Goal: Check status

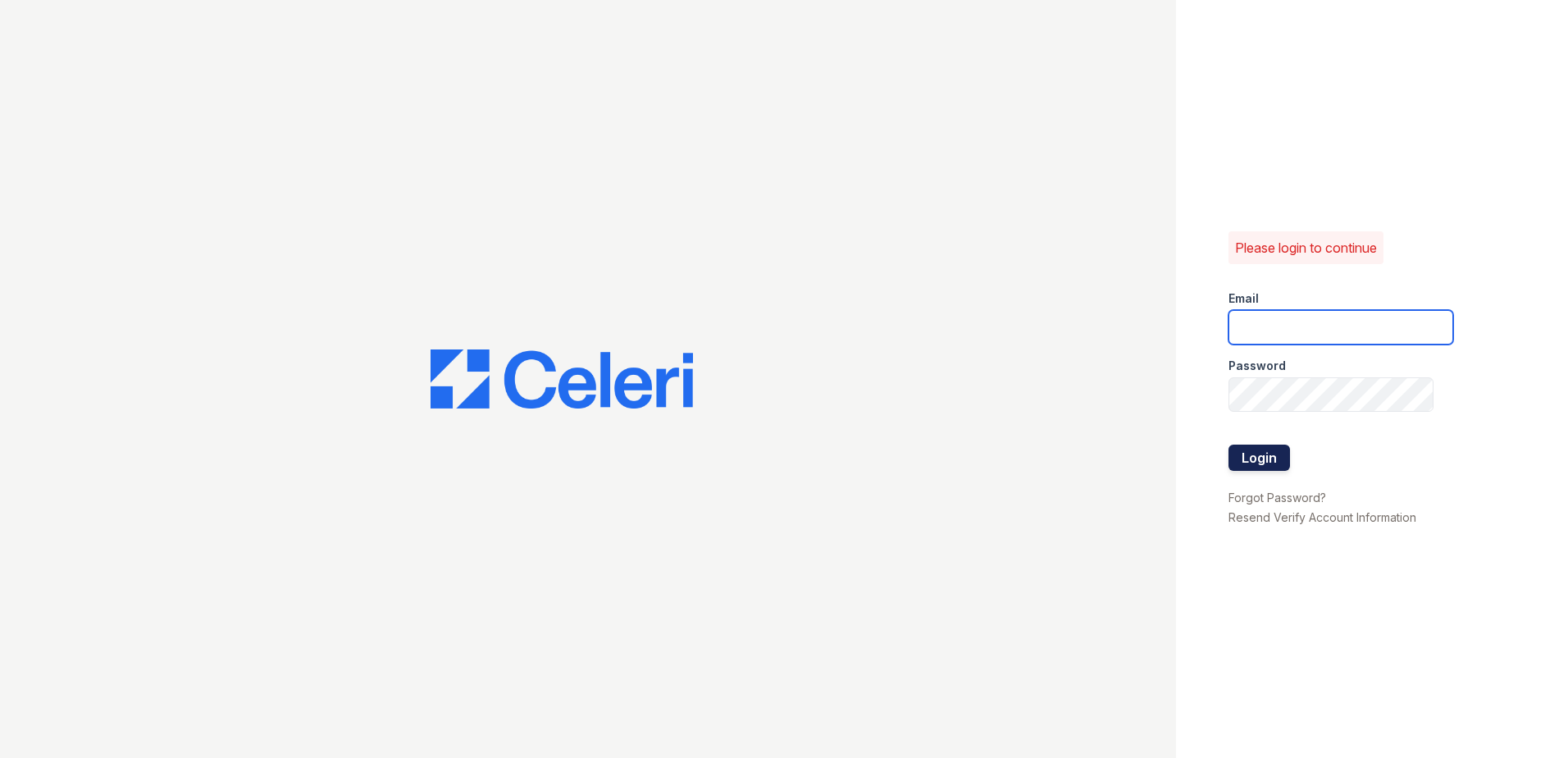
type input "[EMAIL_ADDRESS][DOMAIN_NAME]"
click at [1254, 456] on button "Login" at bounding box center [1259, 458] width 61 height 26
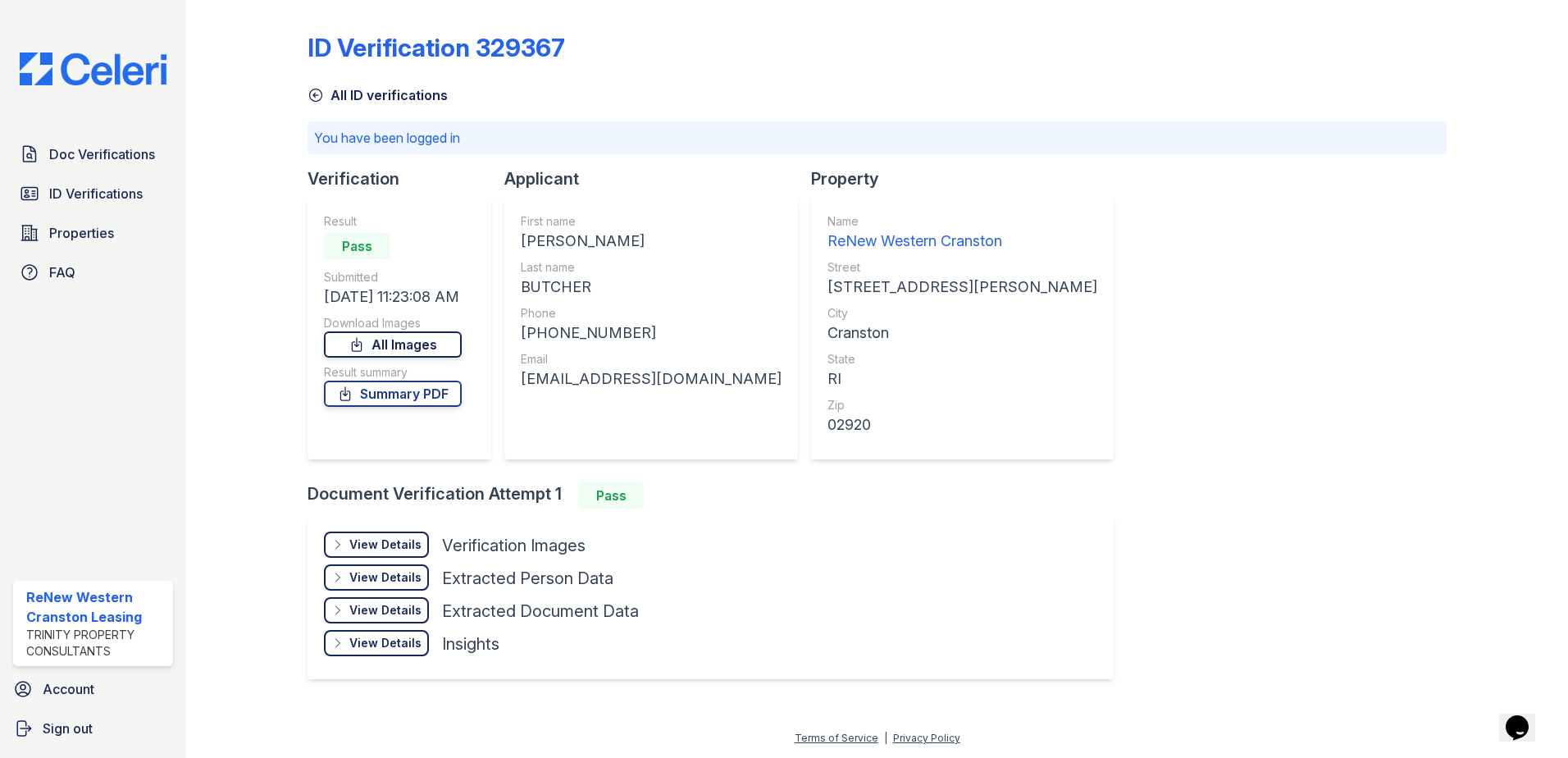
click at [406, 353] on link "All Images" at bounding box center [393, 344] width 138 height 26
click at [376, 545] on div "View Details" at bounding box center [386, 545] width 72 height 16
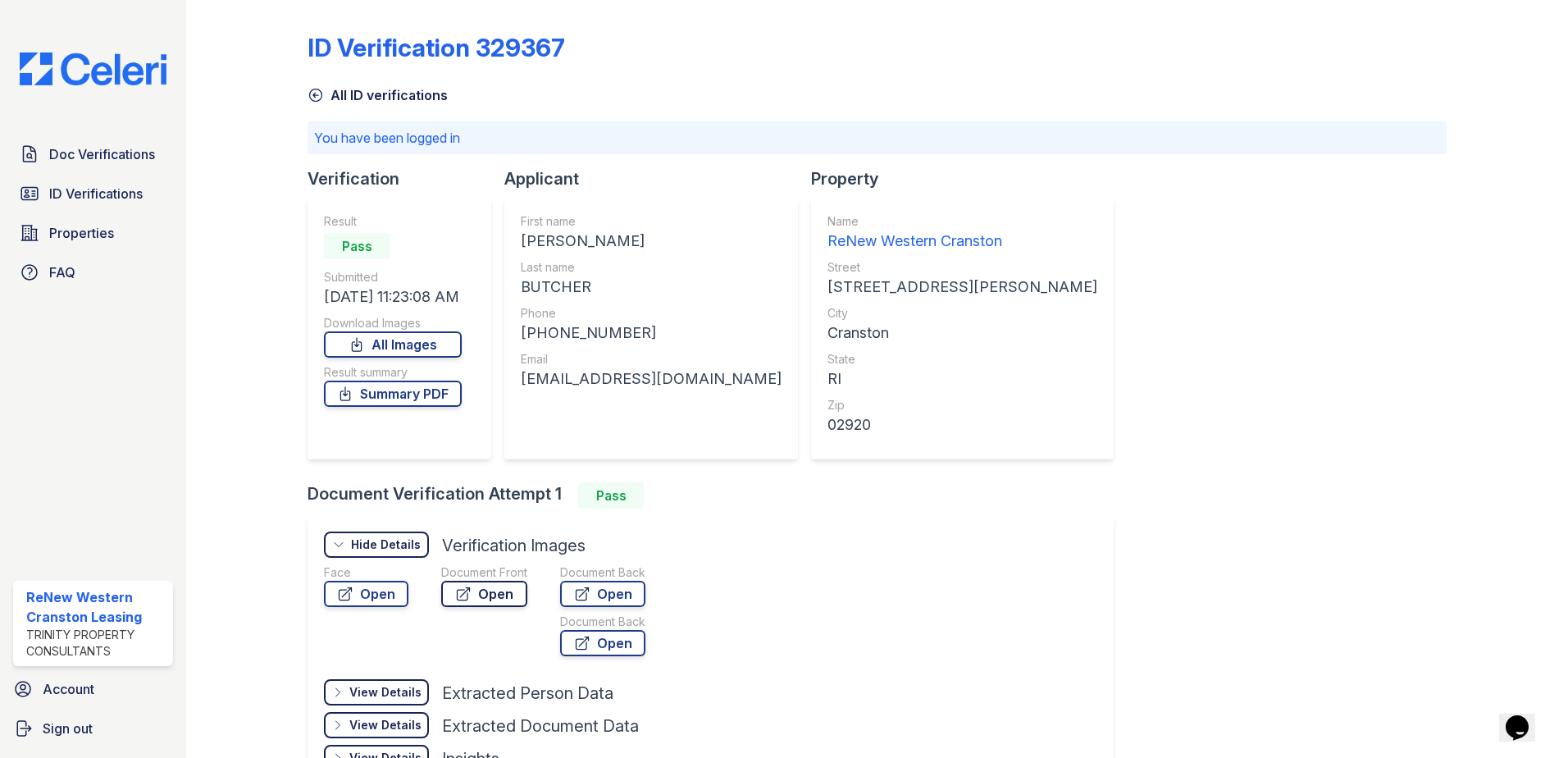
click at [487, 589] on link "Open" at bounding box center [484, 594] width 86 height 26
